Goal: Transaction & Acquisition: Book appointment/travel/reservation

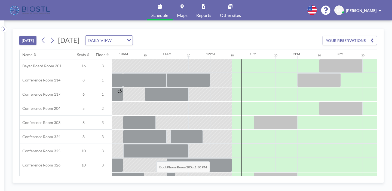
scroll to position [160, 425]
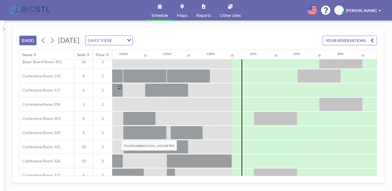
click at [243, 182] on div at bounding box center [248, 189] width 11 height 14
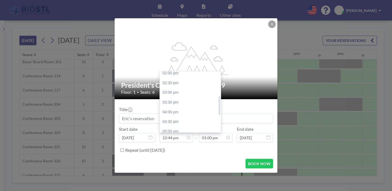
scroll to position [0, 0]
click at [177, 133] on input "12:44 pm" at bounding box center [176, 137] width 33 height 9
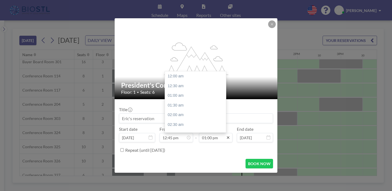
scroll to position [226, 0]
type input "12:45 pm"
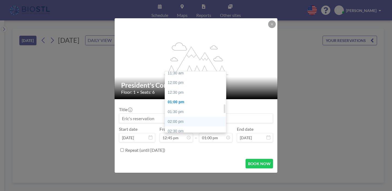
click at [175, 117] on div "02:00 pm" at bounding box center [195, 122] width 61 height 10
type input "02:00 pm"
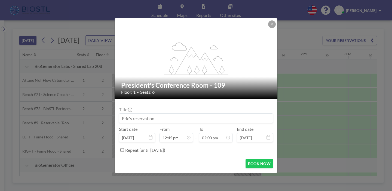
scroll to position [0, 425]
click at [150, 115] on input at bounding box center [196, 118] width 154 height 9
type input "[PERSON_NAME]"
click at [249, 159] on button "BOOK NOW" at bounding box center [260, 164] width 28 height 10
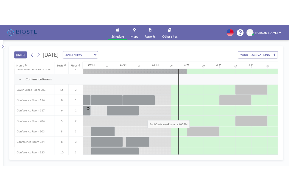
scroll to position [141, 425]
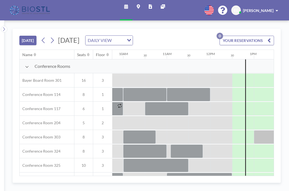
click at [279, 95] on div "[DATE] [DATE] DAILY VIEW Loading... YOUR RESERVATIONS 0 Name Seats Floor 12AM 3…" at bounding box center [147, 106] width 268 height 154
